Goal: Information Seeking & Learning: Learn about a topic

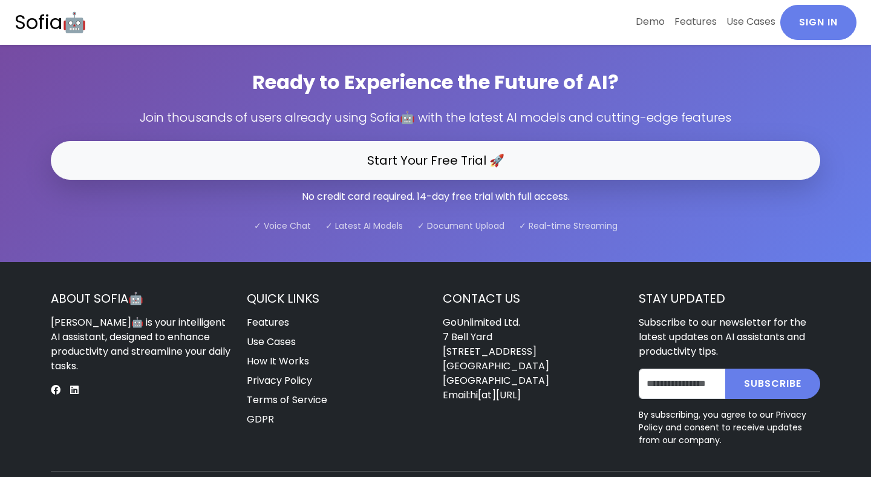
scroll to position [3458, 0]
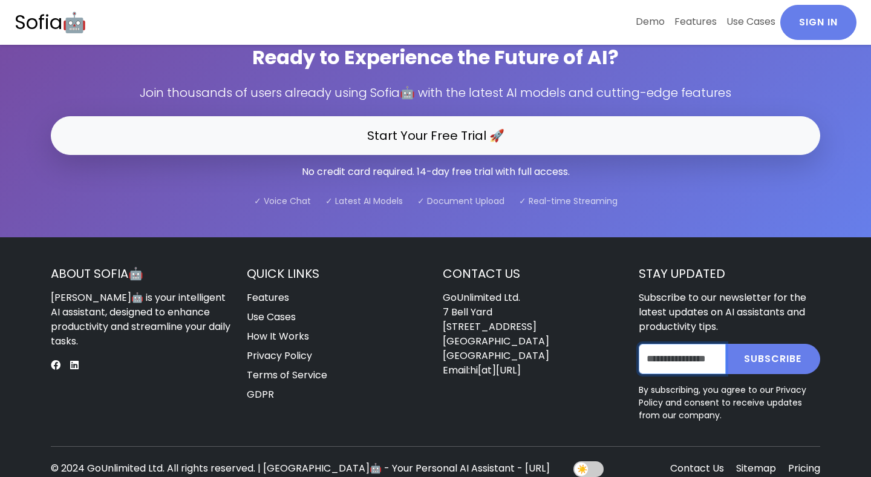
click at [678, 344] on input "Enter your email" at bounding box center [682, 359] width 87 height 30
type input "**********"
click at [768, 344] on button "Subscribe" at bounding box center [772, 359] width 95 height 30
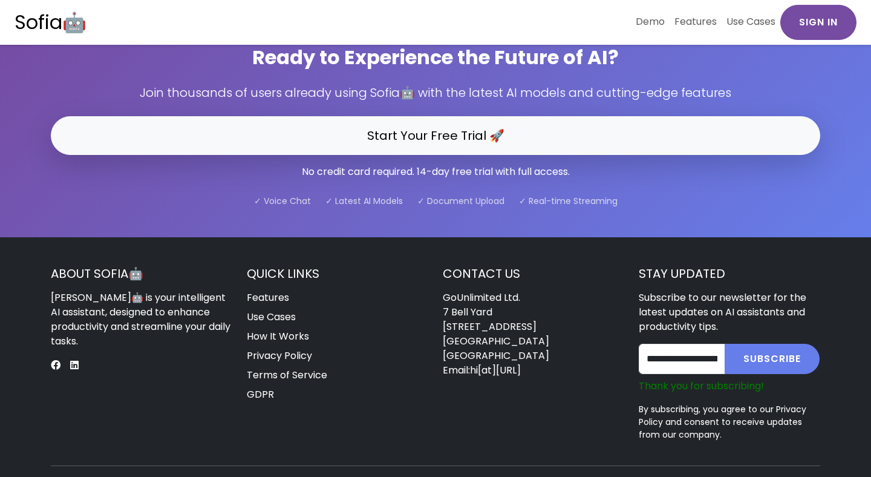
click at [798, 21] on link "Sign In" at bounding box center [819, 22] width 76 height 35
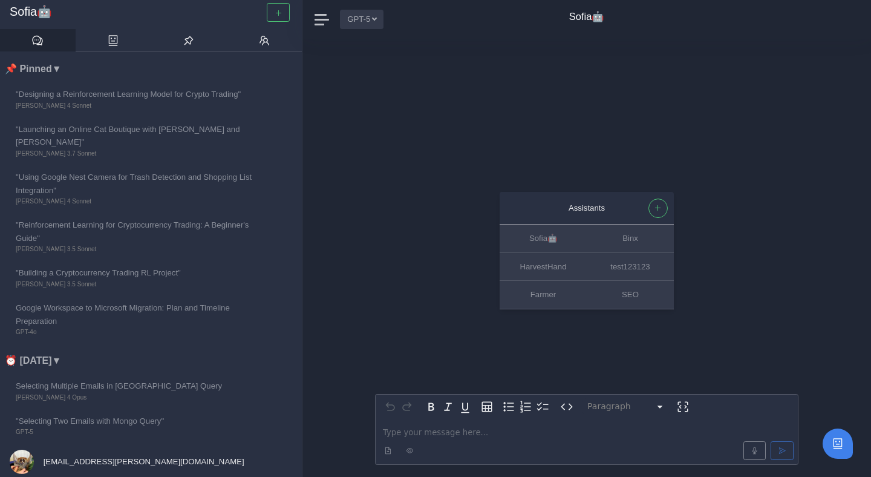
click at [376, 21] on button "GPT-5" at bounding box center [362, 19] width 44 height 19
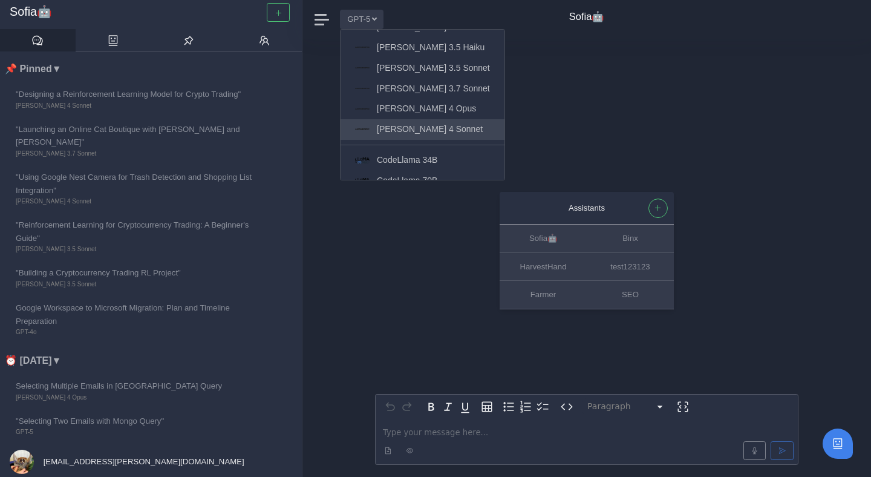
scroll to position [44, 0]
click at [433, 134] on span "[PERSON_NAME] 4 Sonnet" at bounding box center [430, 131] width 106 height 14
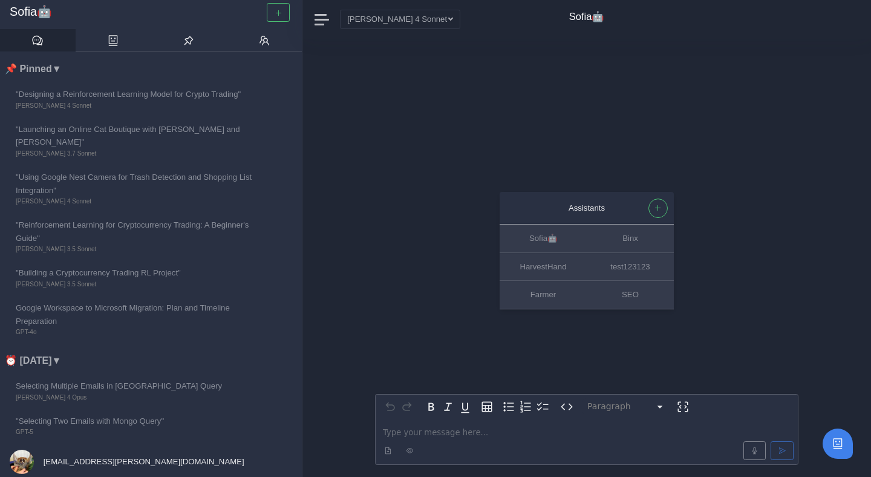
click at [402, 428] on p "editable markdown" at bounding box center [587, 432] width 408 height 13
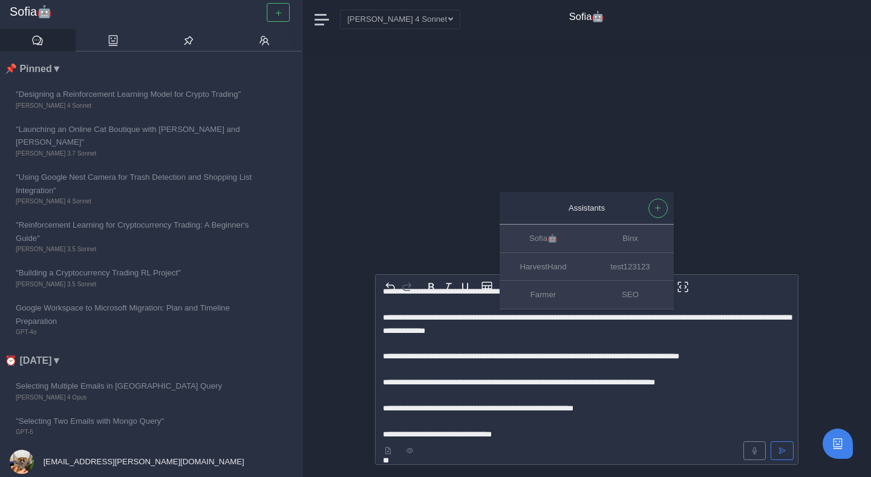
scroll to position [61, 0]
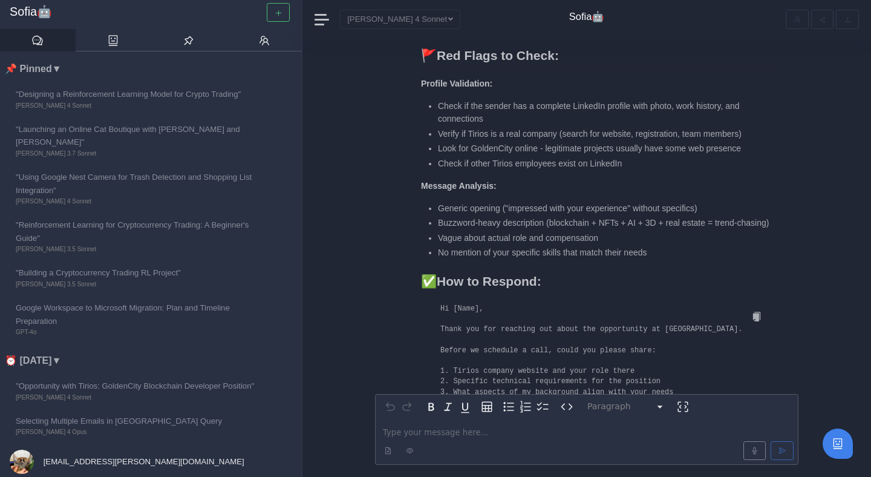
scroll to position [-240, 0]
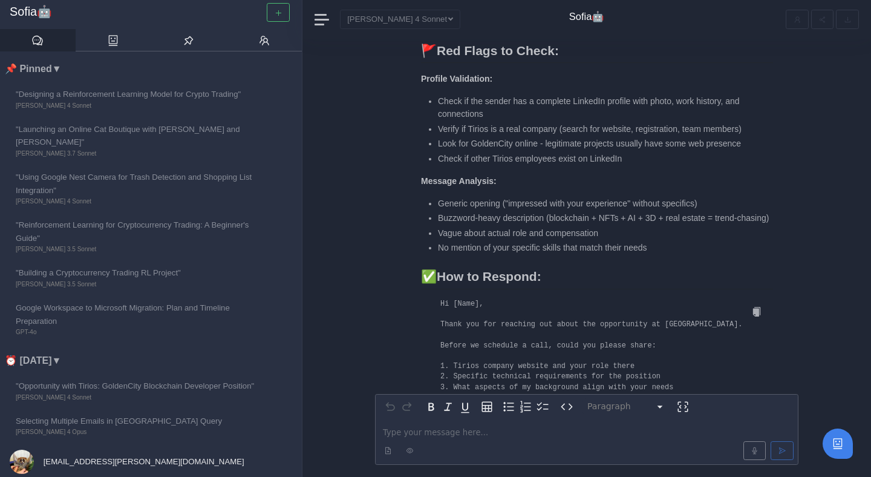
click at [496, 137] on li "Look for GoldenCity online - legitimate projects usually have some web presence" at bounding box center [605, 143] width 335 height 13
copy li "GoldenCity"
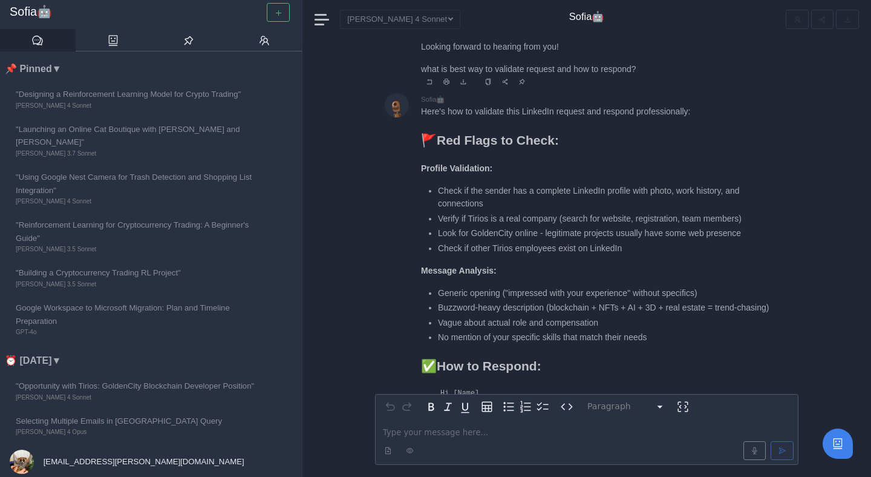
scroll to position [-289, 0]
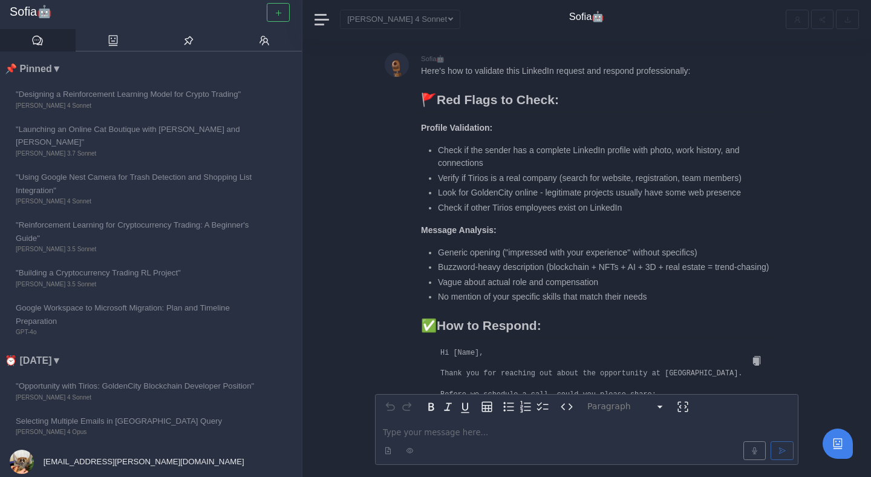
click at [487, 202] on li "Check if other Tirios employees exist on LinkedIn" at bounding box center [605, 208] width 335 height 13
click at [485, 154] on li "Check if the sender has a complete LinkedIn profile with photo, work history, a…" at bounding box center [605, 156] width 335 height 25
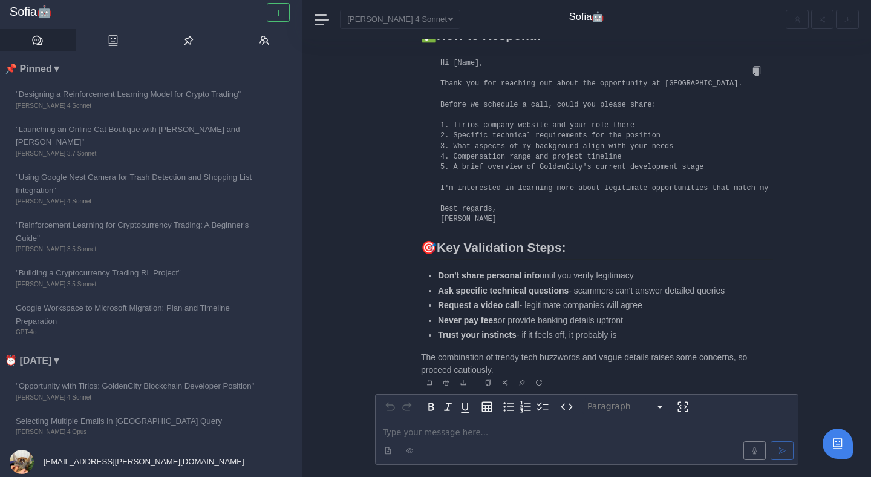
scroll to position [1, 0]
click at [419, 428] on p "editable markdown" at bounding box center [587, 431] width 408 height 13
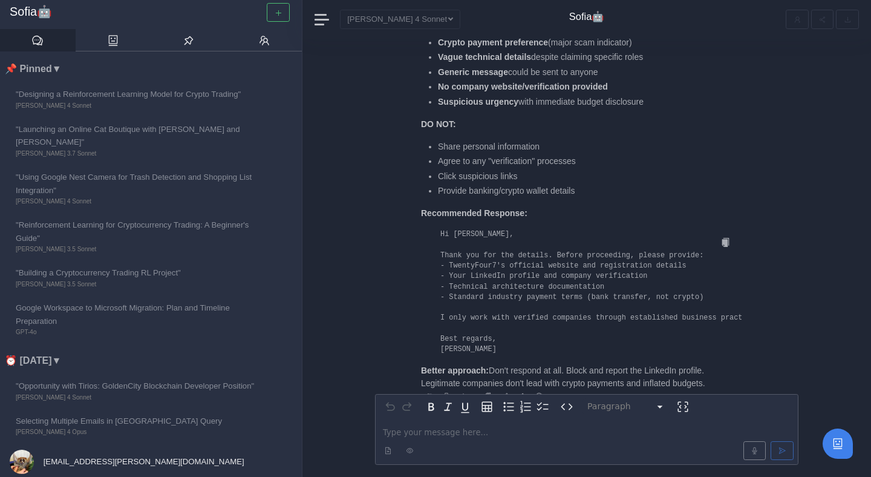
scroll to position [0, 0]
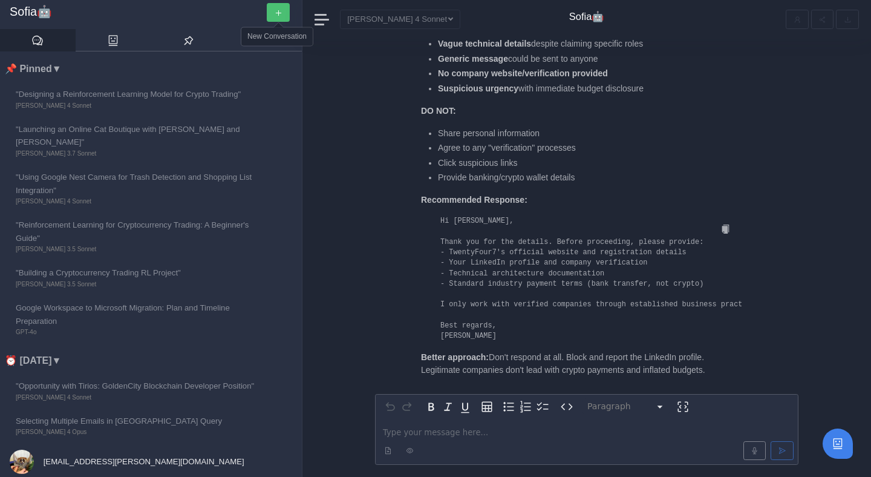
click at [280, 10] on icon "button" at bounding box center [279, 13] width 8 height 8
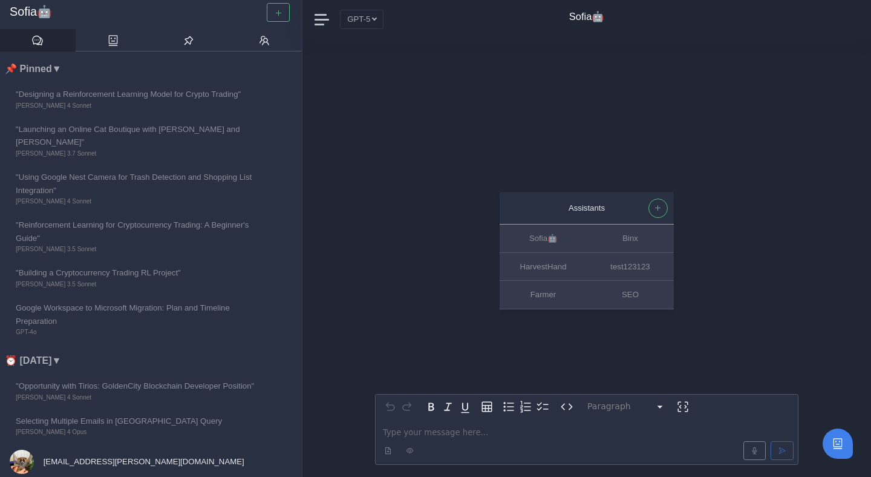
click at [405, 433] on p "editable markdown" at bounding box center [587, 432] width 408 height 13
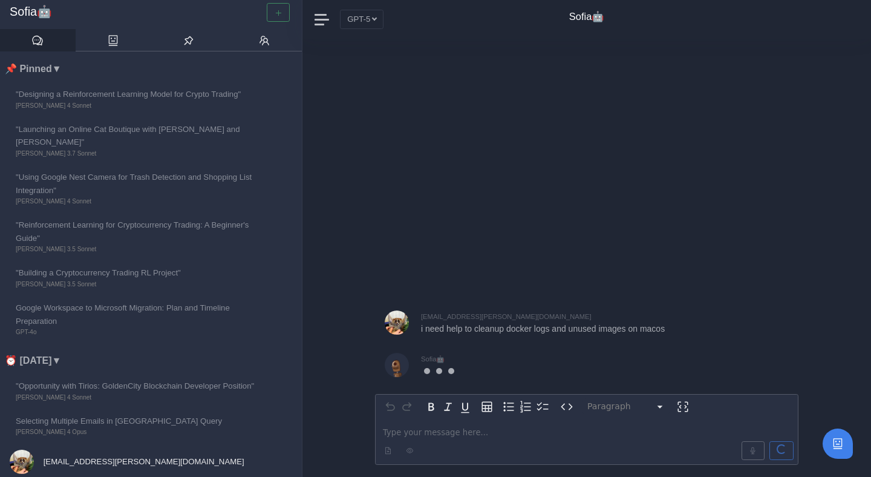
scroll to position [0, 0]
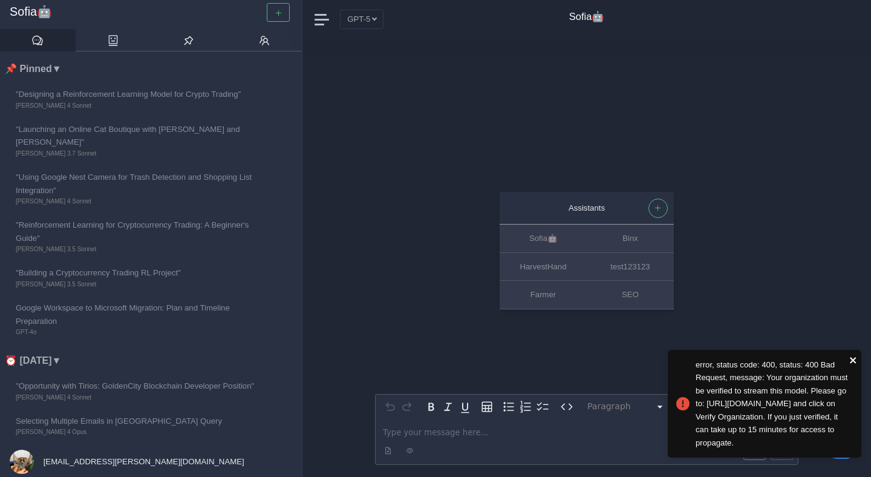
click at [853, 357] on icon "close" at bounding box center [853, 360] width 6 height 6
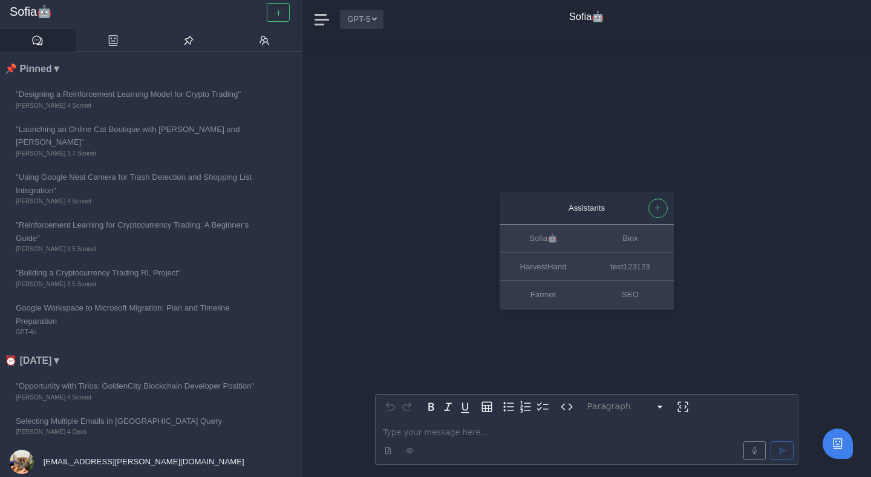
click at [363, 21] on button "GPT-5" at bounding box center [362, 19] width 44 height 19
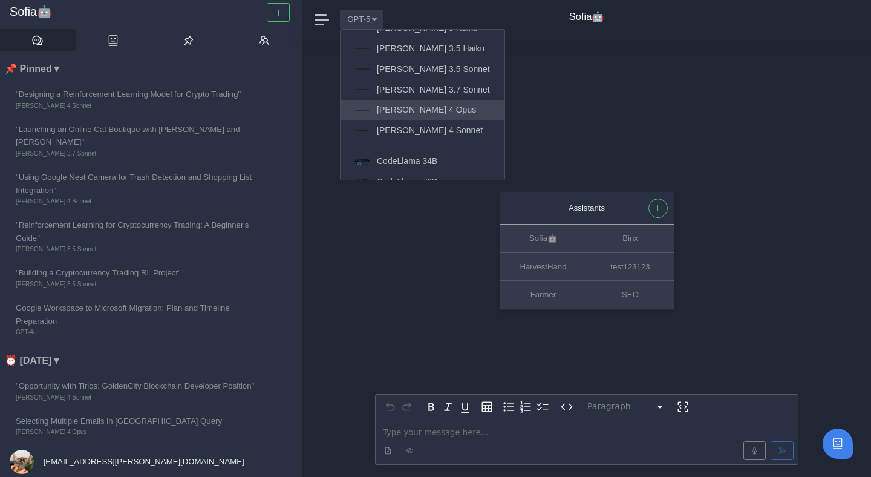
scroll to position [51, 0]
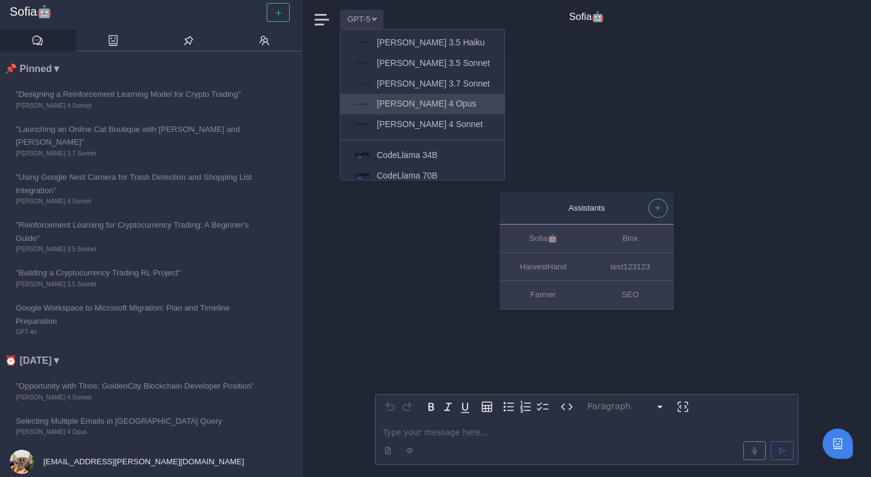
click at [439, 104] on link "Claude 4 Opus" at bounding box center [423, 104] width 164 height 21
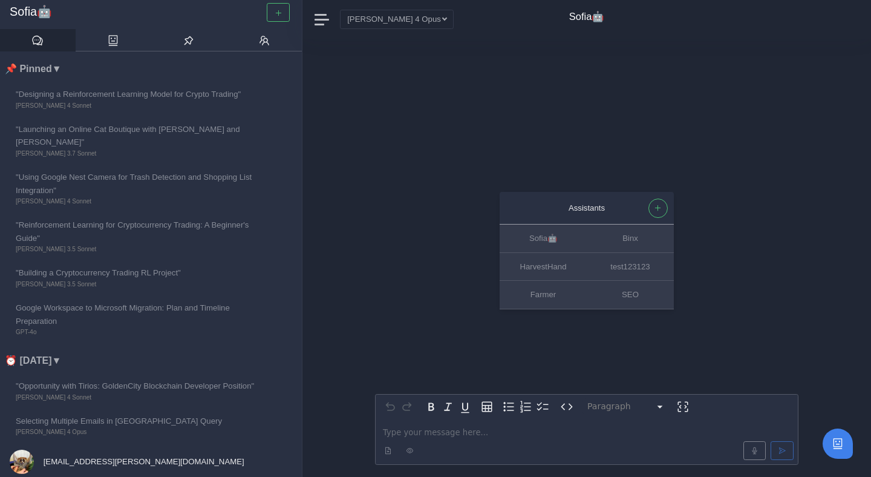
click at [418, 427] on p "editable markdown" at bounding box center [587, 432] width 408 height 13
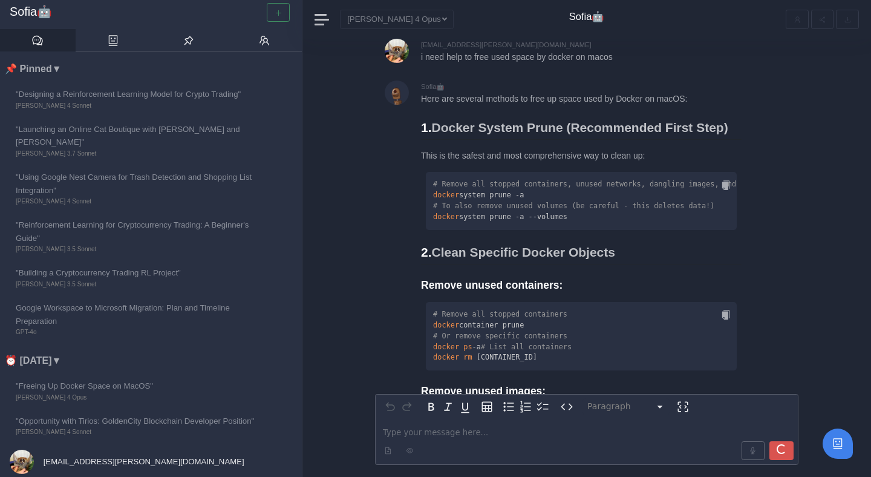
scroll to position [-1014, 0]
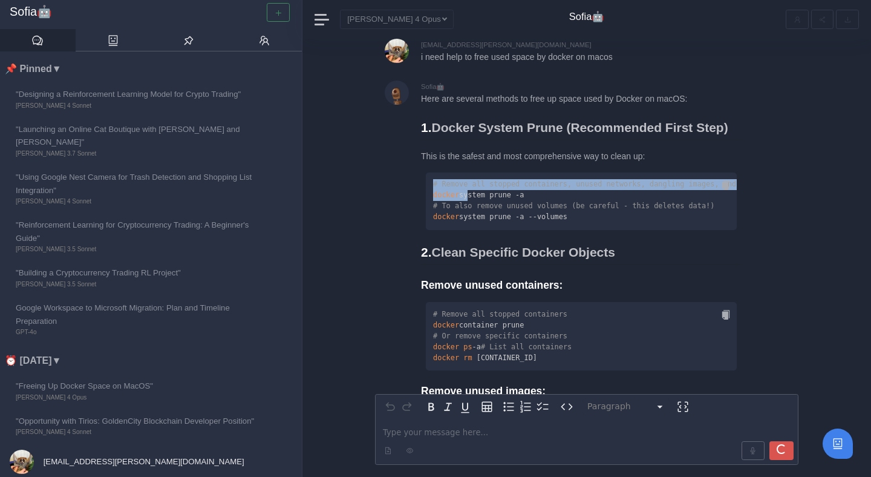
drag, startPoint x: 435, startPoint y: 197, endPoint x: 470, endPoint y: 196, distance: 35.1
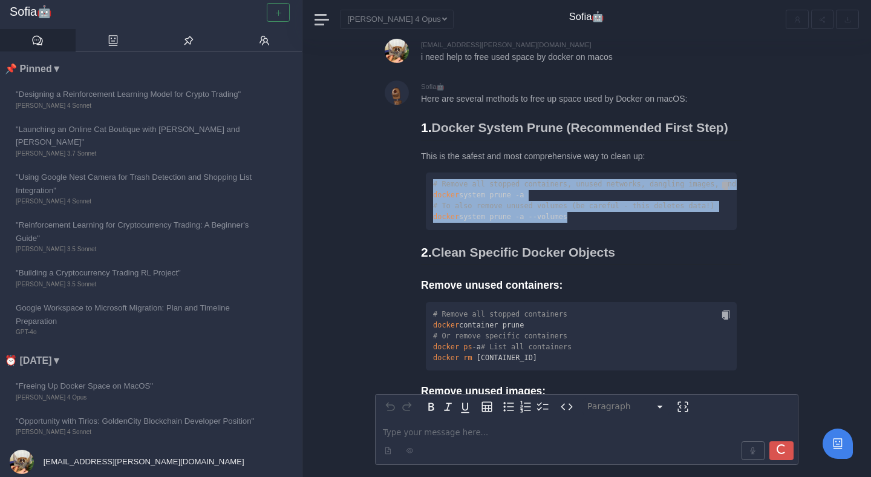
scroll to position [-1061, 0]
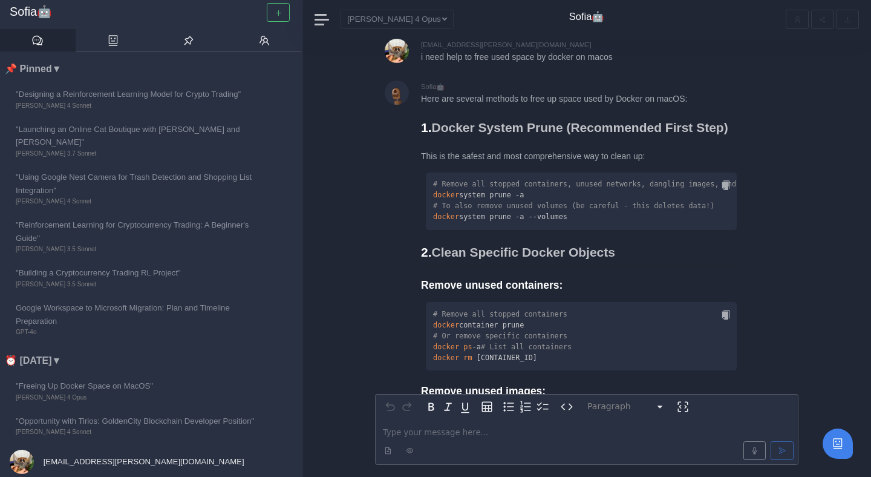
drag, startPoint x: 434, startPoint y: 196, endPoint x: 527, endPoint y: 197, distance: 93.2
click at [527, 197] on code "# Remove all stopped containers, unused networks, dangling images, and build ca…" at bounding box center [610, 200] width 355 height 41
copy code "docker system prune -a"
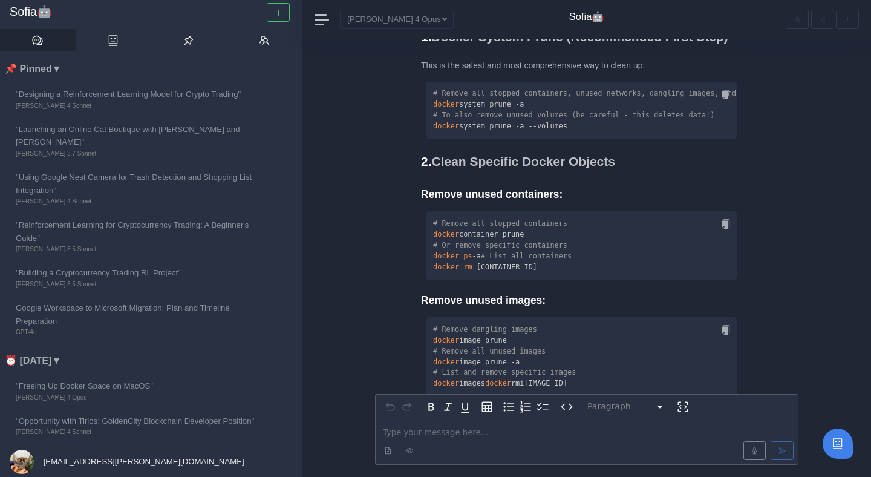
scroll to position [-894, 0]
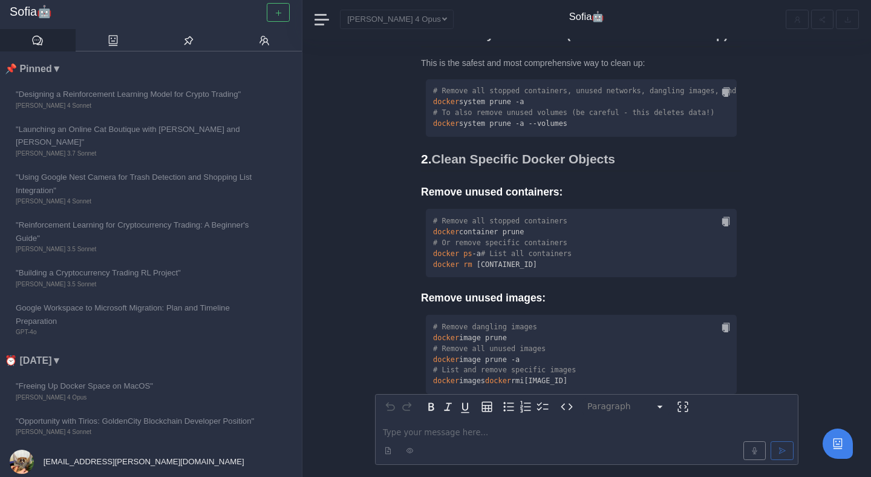
drag, startPoint x: 434, startPoint y: 172, endPoint x: 528, endPoint y: 168, distance: 94.5
click at [530, 209] on div "# Remove all stopped containers docker container prune # Or remove specific con…" at bounding box center [581, 243] width 311 height 68
copy code "docker container prune"
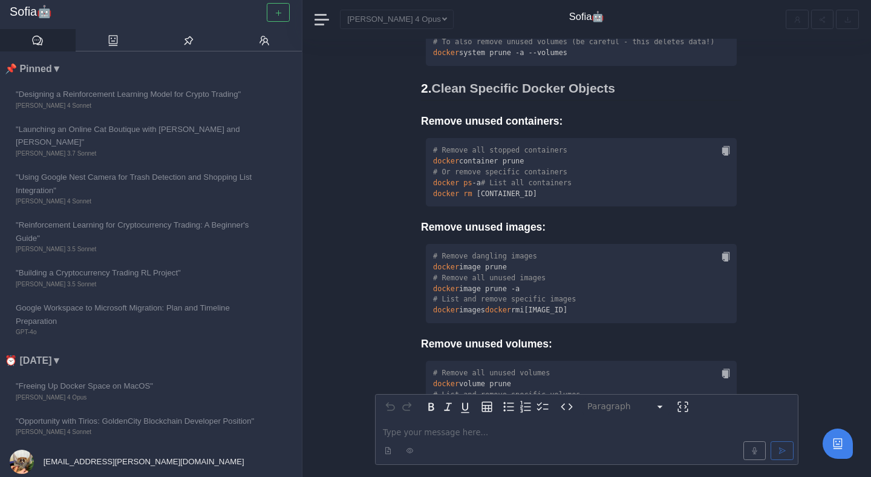
scroll to position [-795, 0]
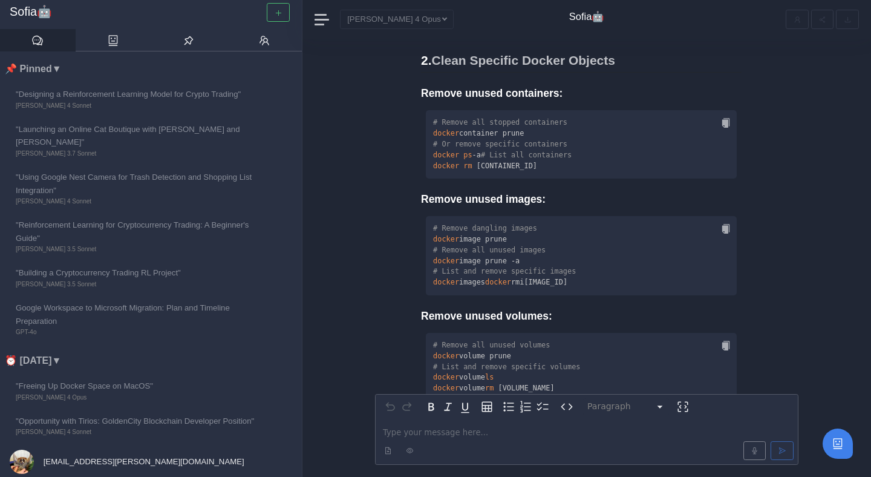
drag, startPoint x: 434, startPoint y: 188, endPoint x: 512, endPoint y: 188, distance: 77.5
click at [512, 216] on div "# Remove dangling images docker image prune # Remove all unused images docker i…" at bounding box center [581, 255] width 311 height 79
copy code "docker image prune"
drag, startPoint x: 435, startPoint y: 218, endPoint x: 524, endPoint y: 217, distance: 89.0
click at [525, 217] on div "# Remove dangling images docker image prune # Remove all unused images docker i…" at bounding box center [581, 255] width 311 height 79
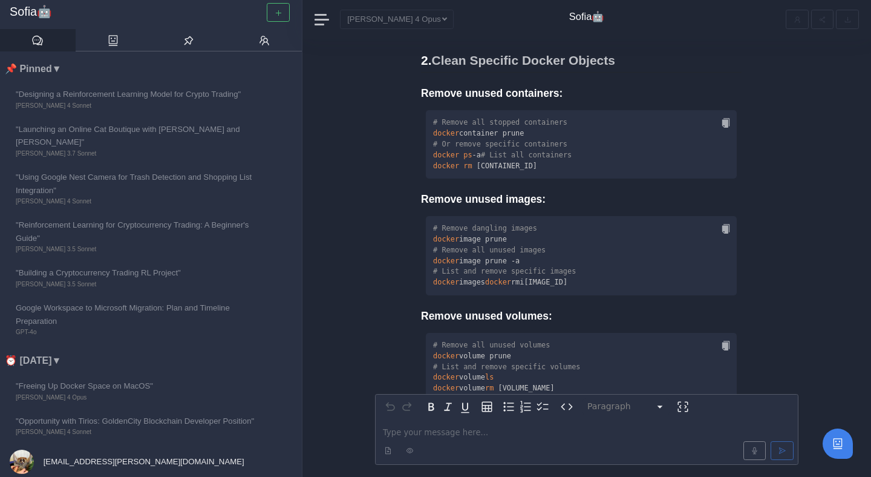
copy code "docker image prune -a"
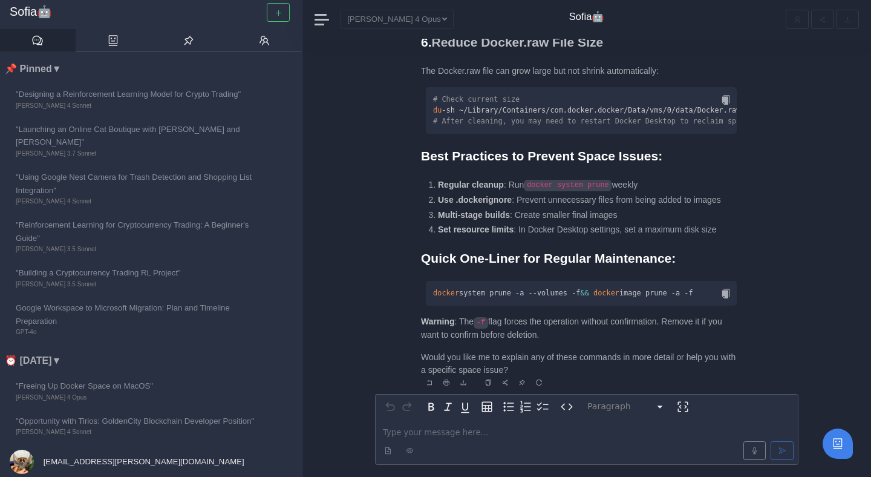
scroll to position [1, 0]
click at [399, 431] on p "editable markdown" at bounding box center [587, 431] width 408 height 13
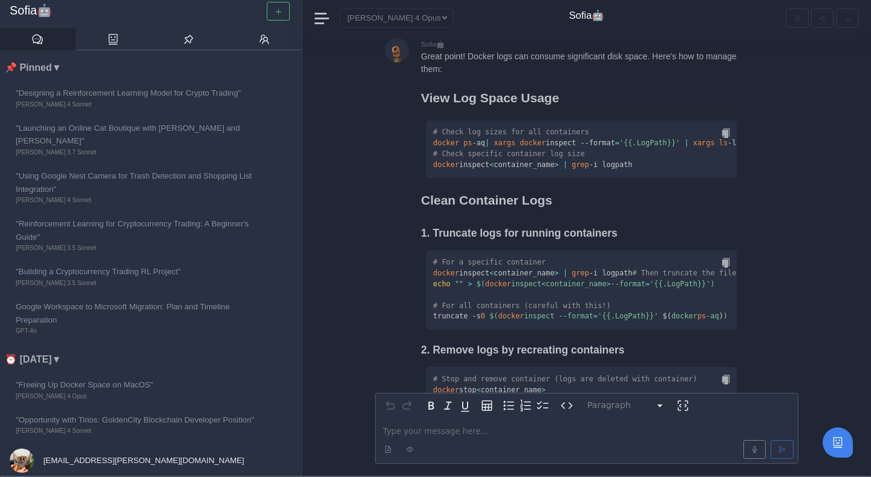
scroll to position [-576, 0]
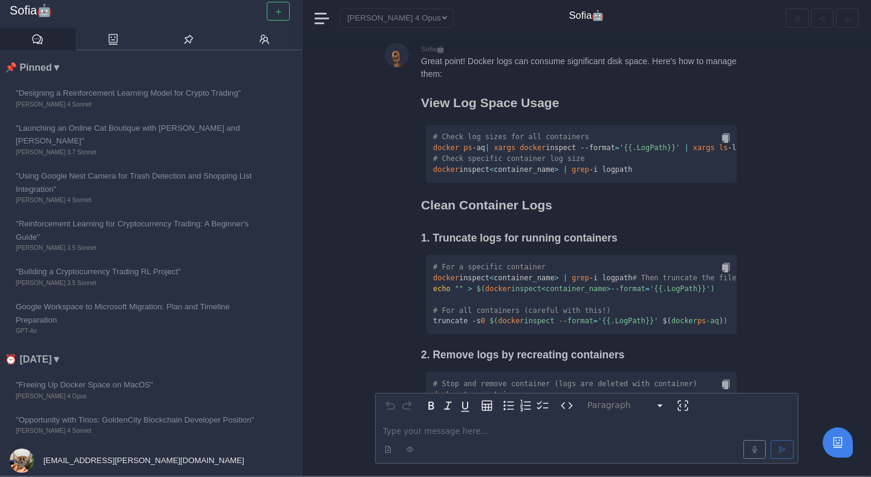
drag, startPoint x: 434, startPoint y: 103, endPoint x: 434, endPoint y: 113, distance: 9.7
click at [434, 125] on div "# Check log sizes for all containers docker ps -aq | xargs docker inspect --for…" at bounding box center [581, 153] width 311 height 57
copy code "docker ps -aq | xargs docker inspect --format = '{{.LogPath}}' | xargs ls -lh"
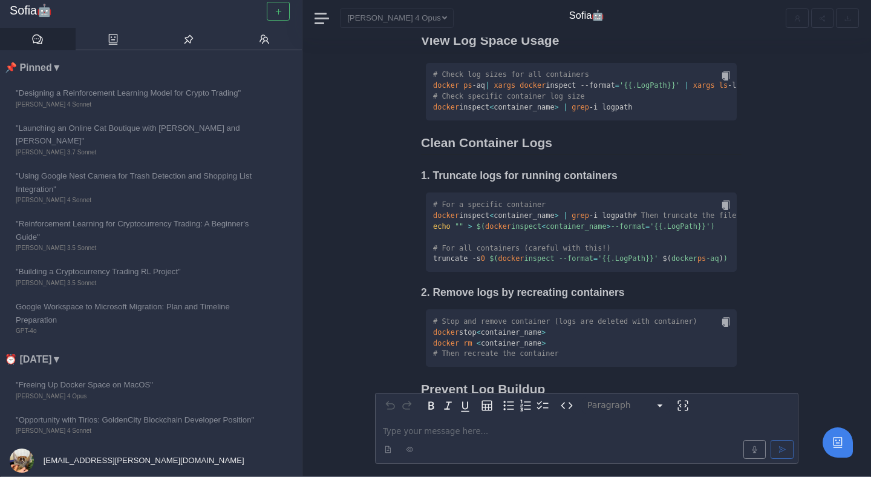
scroll to position [-470, 0]
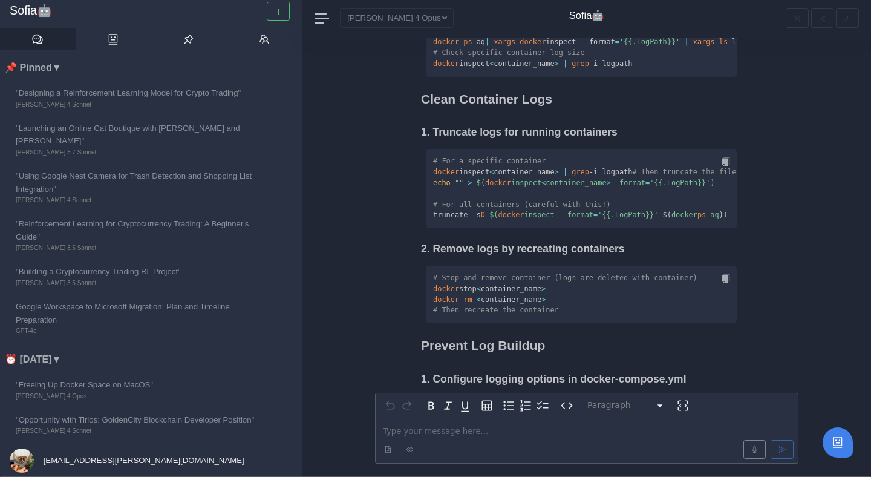
click at [387, 178] on div at bounding box center [398, 399] width 27 height 924
